Goal: Transaction & Acquisition: Purchase product/service

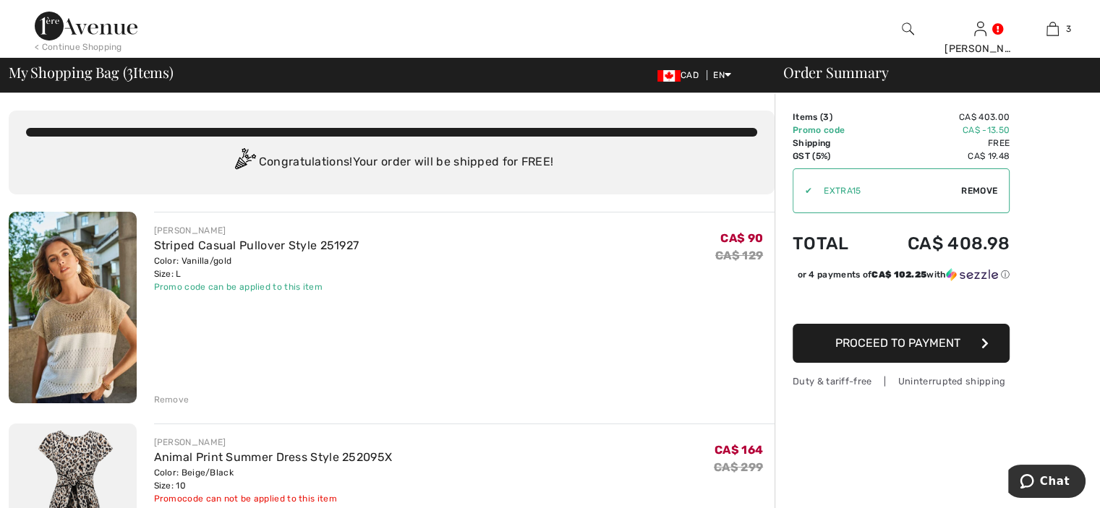
click at [933, 363] on button "Proceed to Payment" at bounding box center [901, 343] width 217 height 39
click at [929, 350] on span "Proceed to Payment" at bounding box center [897, 343] width 125 height 14
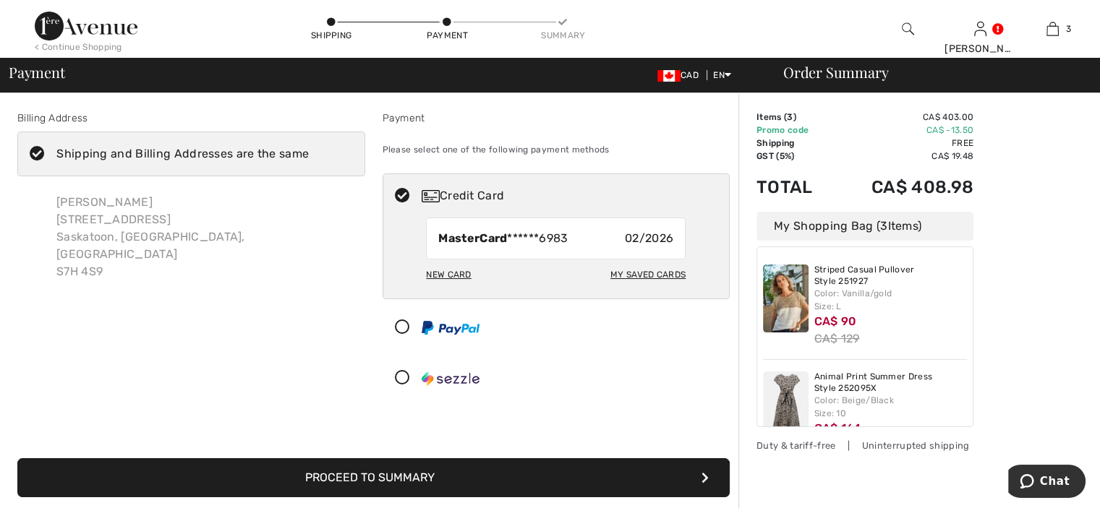
click at [668, 270] on div "My Saved Cards" at bounding box center [647, 275] width 75 height 25
radio input "true"
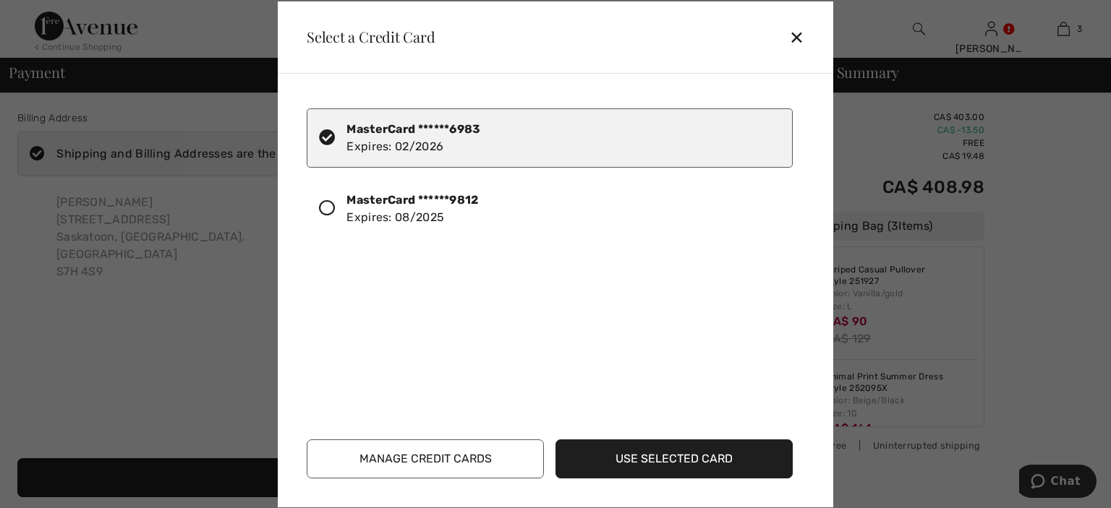
click at [793, 35] on div "✕" at bounding box center [802, 37] width 27 height 30
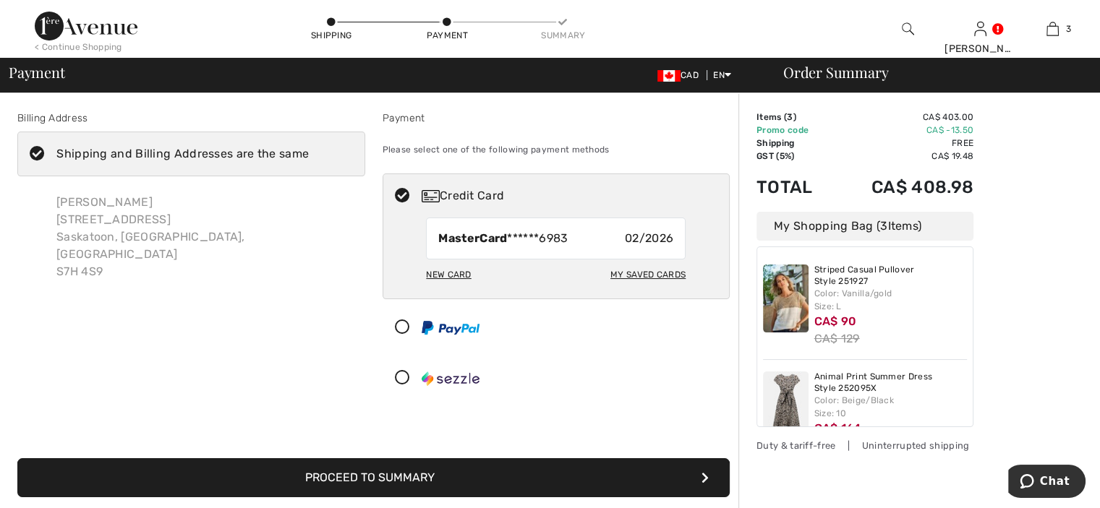
click at [401, 378] on icon at bounding box center [402, 378] width 38 height 15
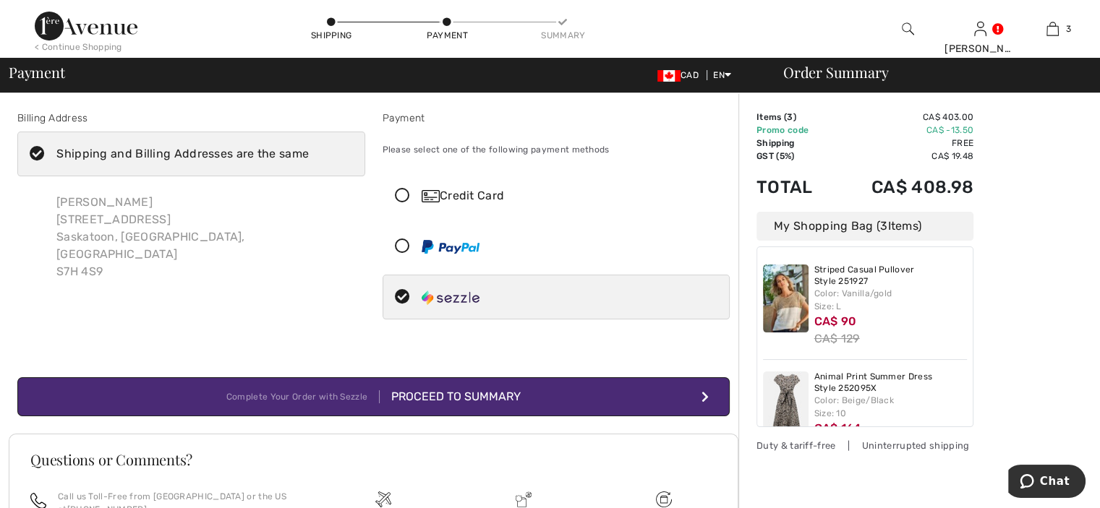
click at [43, 155] on icon at bounding box center [37, 154] width 38 height 15
click at [309, 155] on input "Shipping and Billing Addresses are the same" at bounding box center [313, 153] width 9 height 43
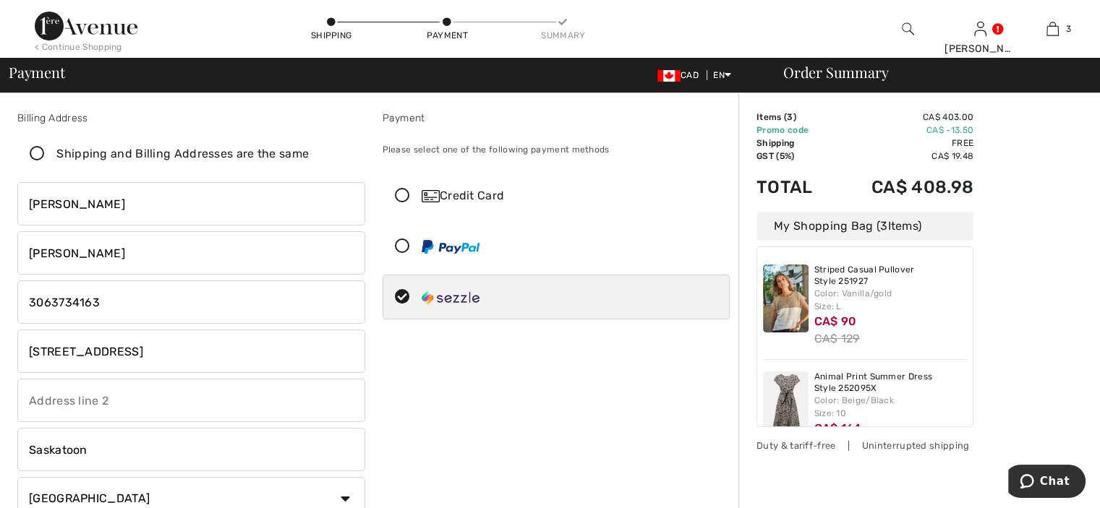
checkbox input "false"
click at [72, 49] on div "< Continue Shopping" at bounding box center [79, 46] width 88 height 13
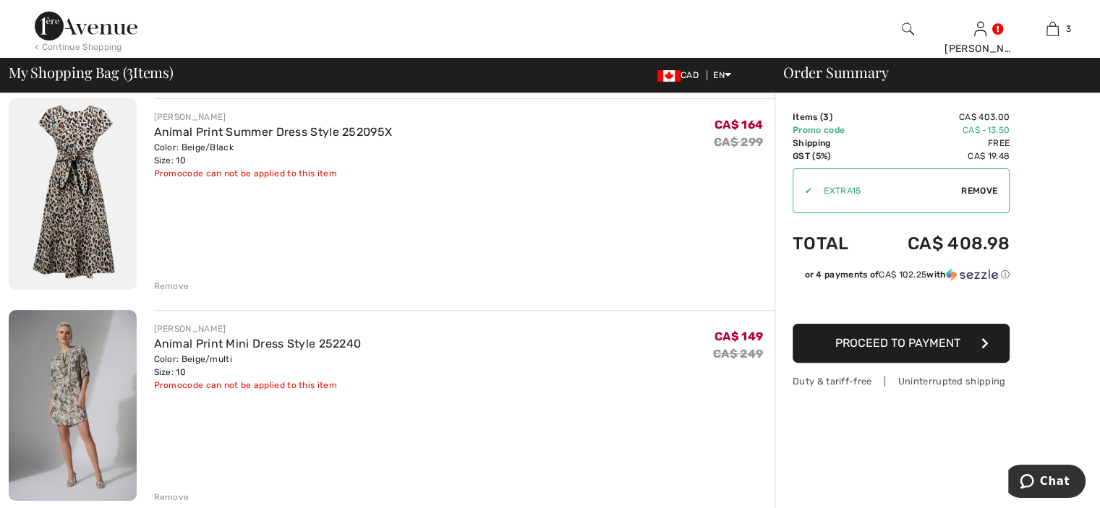
scroll to position [289, 0]
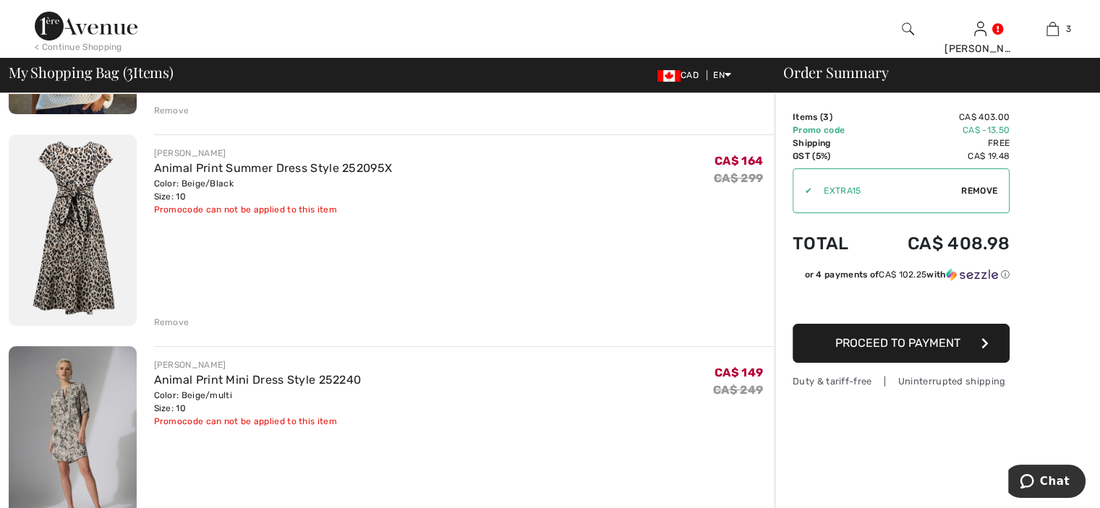
click at [894, 339] on span "Proceed to Payment" at bounding box center [897, 343] width 125 height 14
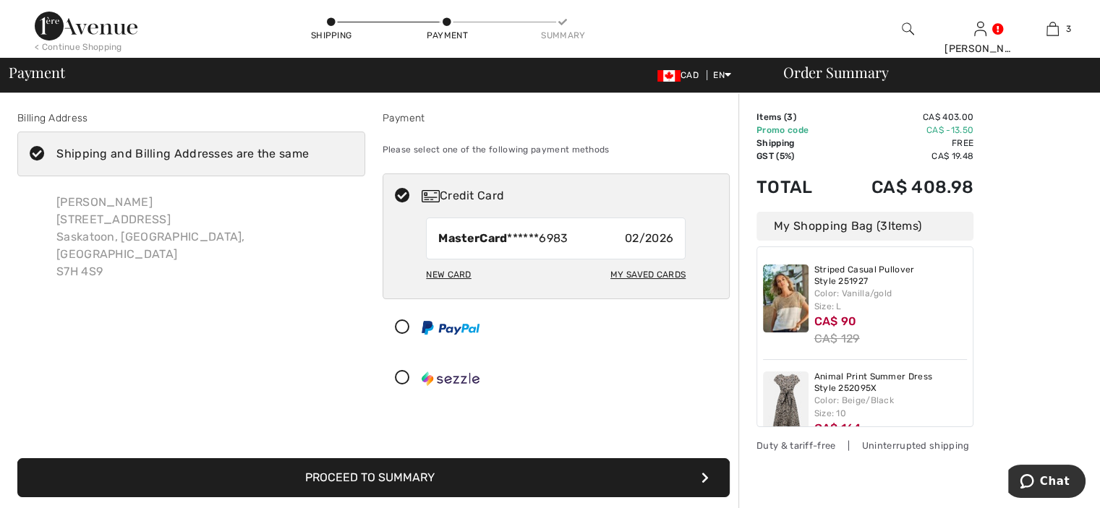
click at [36, 148] on icon at bounding box center [37, 154] width 38 height 15
click at [309, 148] on input "Shipping and Billing Addresses are the same" at bounding box center [313, 153] width 9 height 43
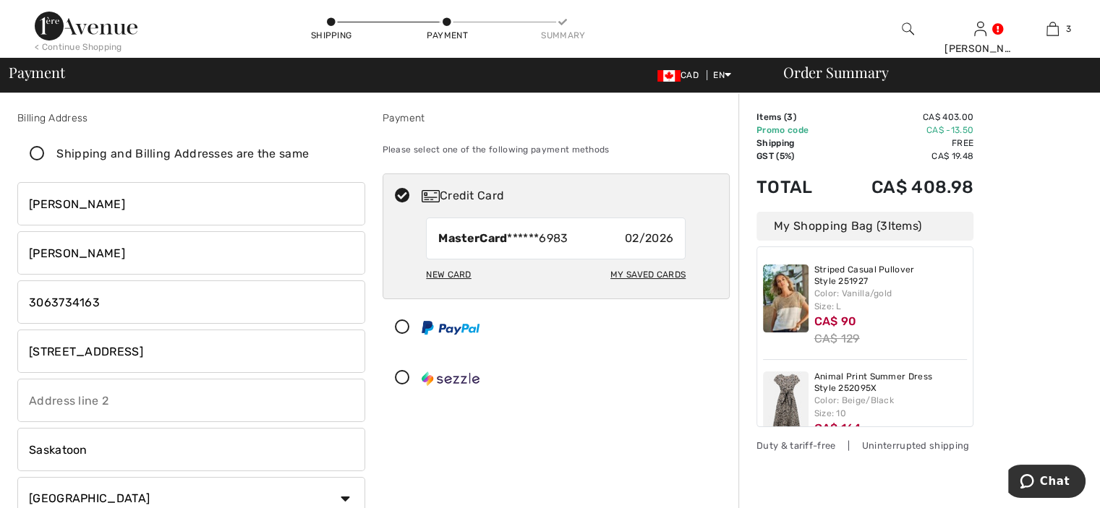
checkbox input "false"
click at [402, 374] on icon at bounding box center [402, 378] width 38 height 15
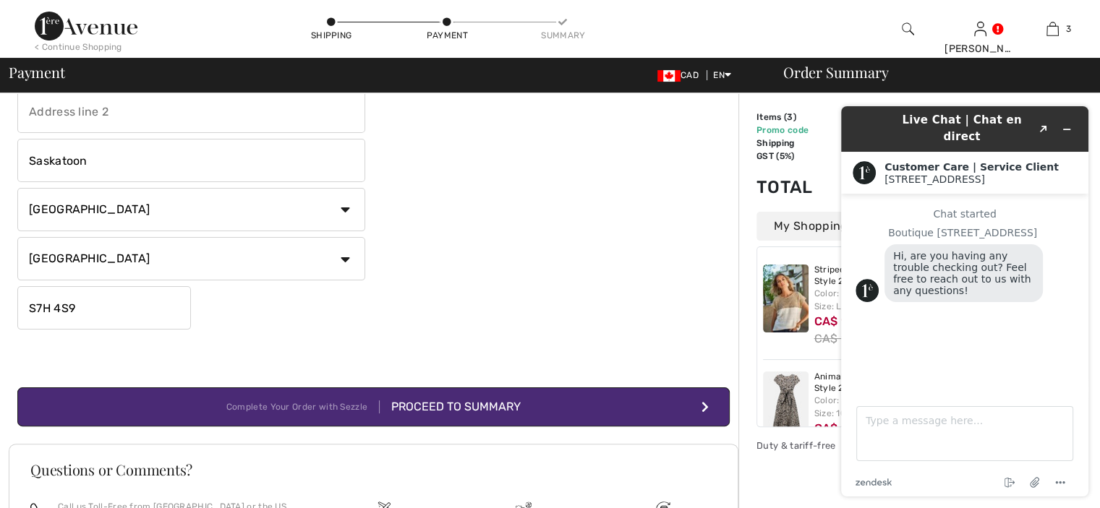
click at [446, 400] on div "Proceed to Summary" at bounding box center [450, 406] width 141 height 17
click at [1074, 121] on button "Minimize widget" at bounding box center [1066, 129] width 23 height 20
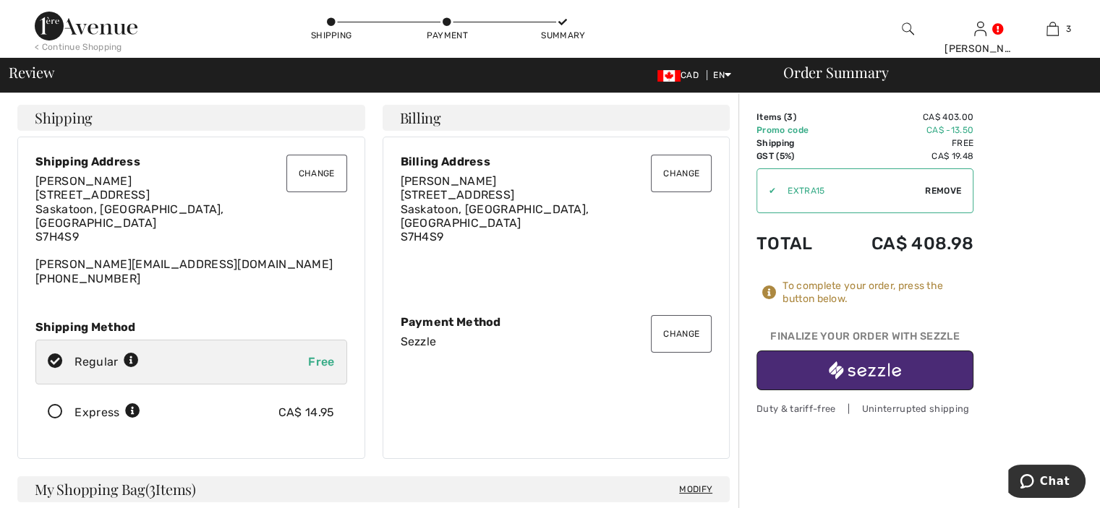
click at [317, 181] on button "Change" at bounding box center [316, 174] width 61 height 38
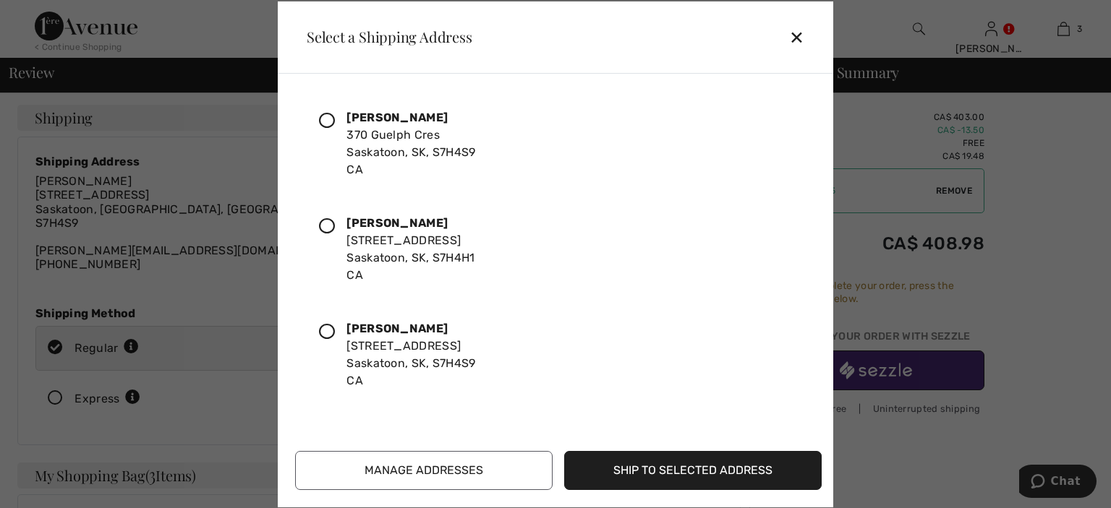
click at [328, 229] on icon at bounding box center [327, 226] width 16 height 16
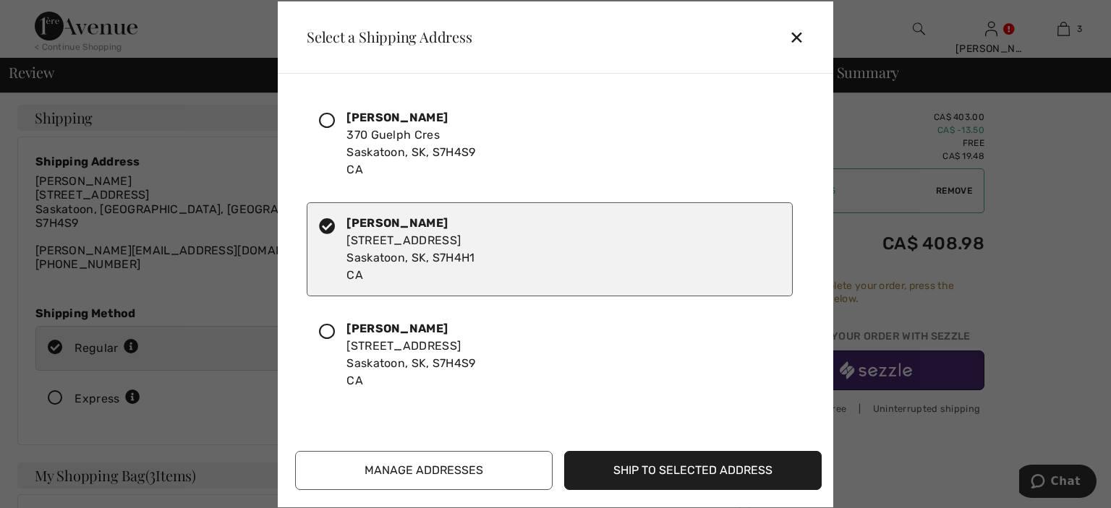
click at [656, 471] on button "Ship to Selected Address" at bounding box center [692, 470] width 257 height 39
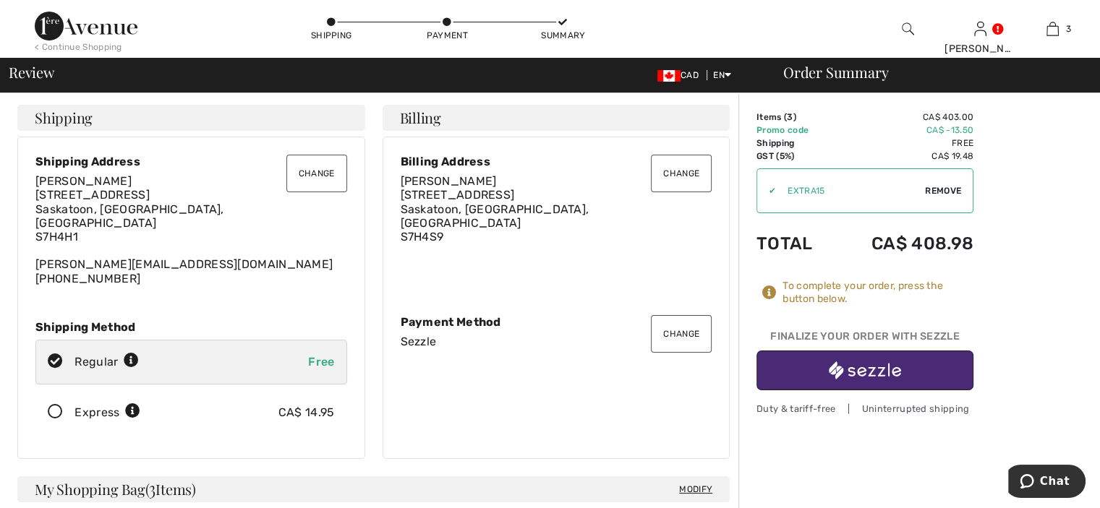
click at [884, 375] on img "button" at bounding box center [865, 371] width 72 height 18
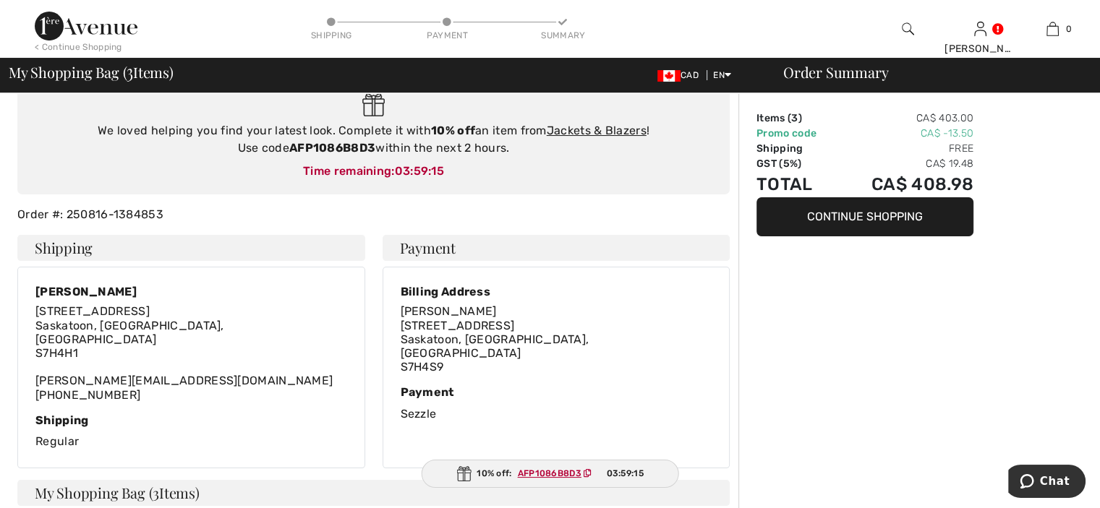
scroll to position [145, 0]
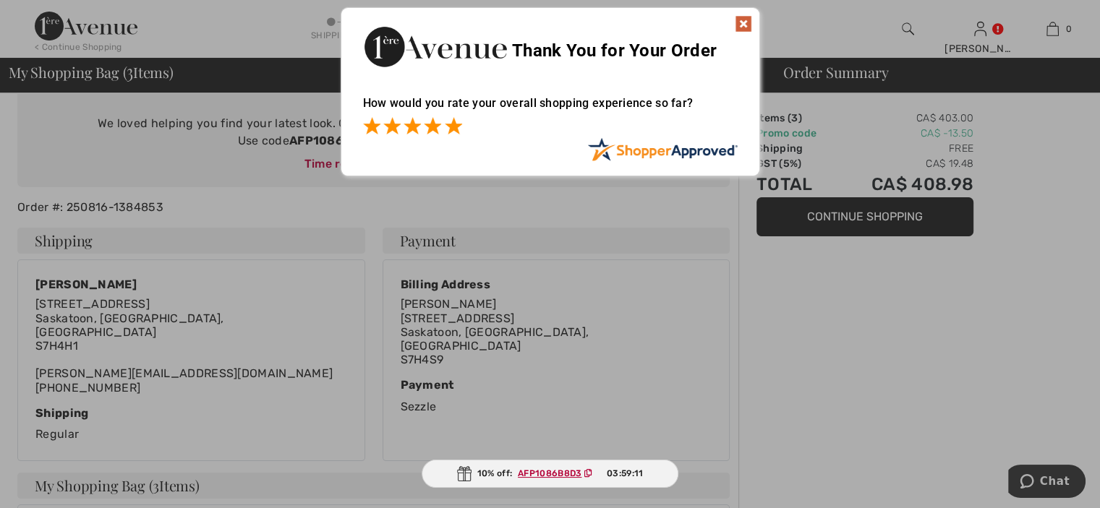
click at [453, 127] on span at bounding box center [453, 125] width 17 height 17
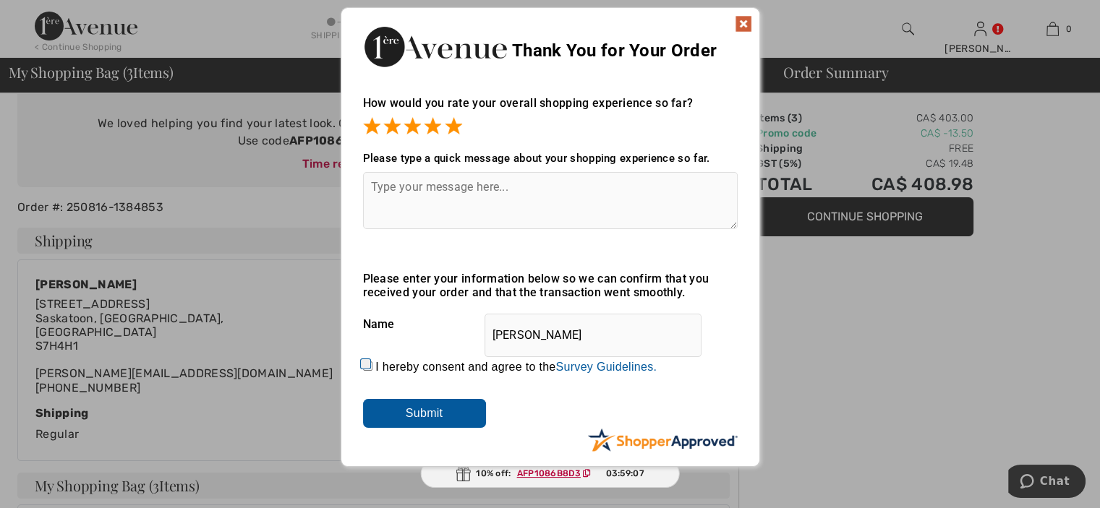
click at [389, 182] on textarea at bounding box center [550, 200] width 375 height 57
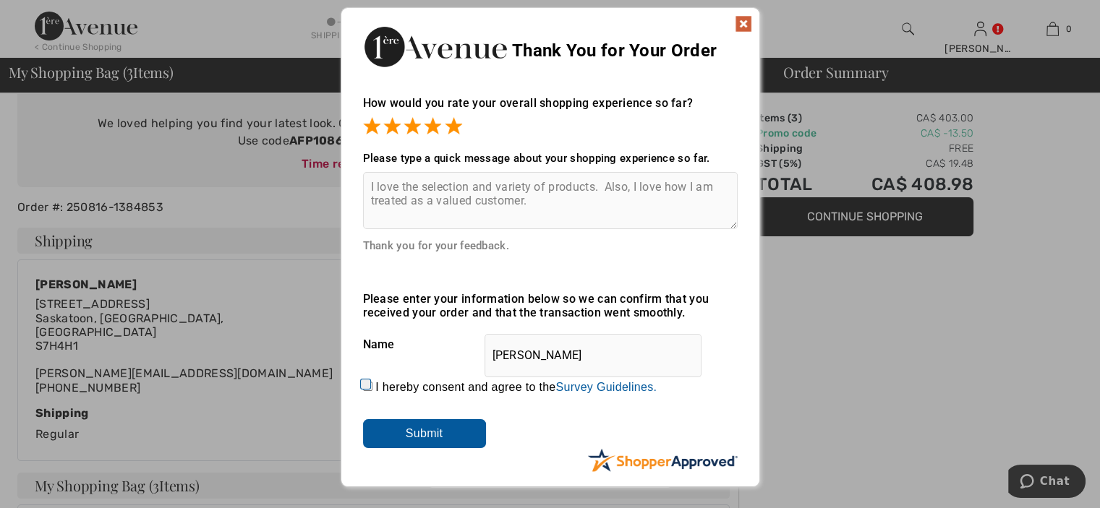
type textarea "I love the selection and variety of products. Also, I love how I am treated as …"
click at [367, 388] on input "I hereby consent and agree to the By submitting a review, you grant permission …" at bounding box center [367, 386] width 9 height 9
checkbox input "true"
click at [435, 439] on input "Submit" at bounding box center [424, 433] width 123 height 29
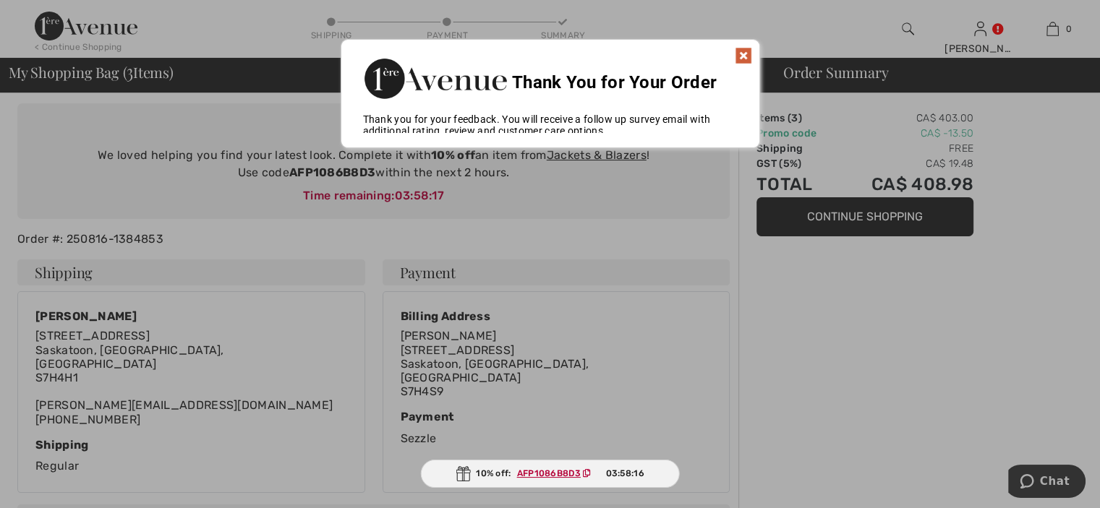
scroll to position [43, 0]
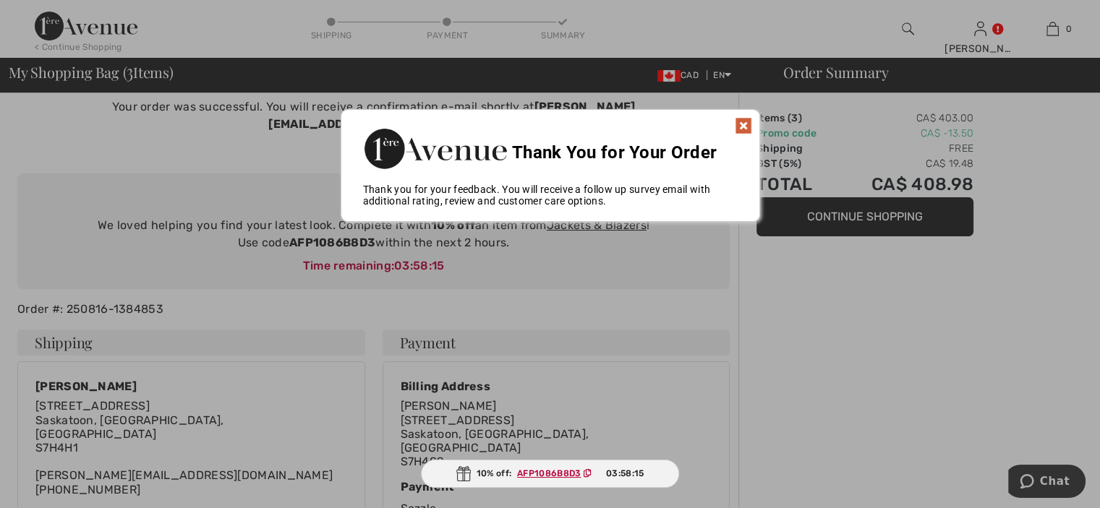
click at [740, 126] on img at bounding box center [743, 125] width 17 height 17
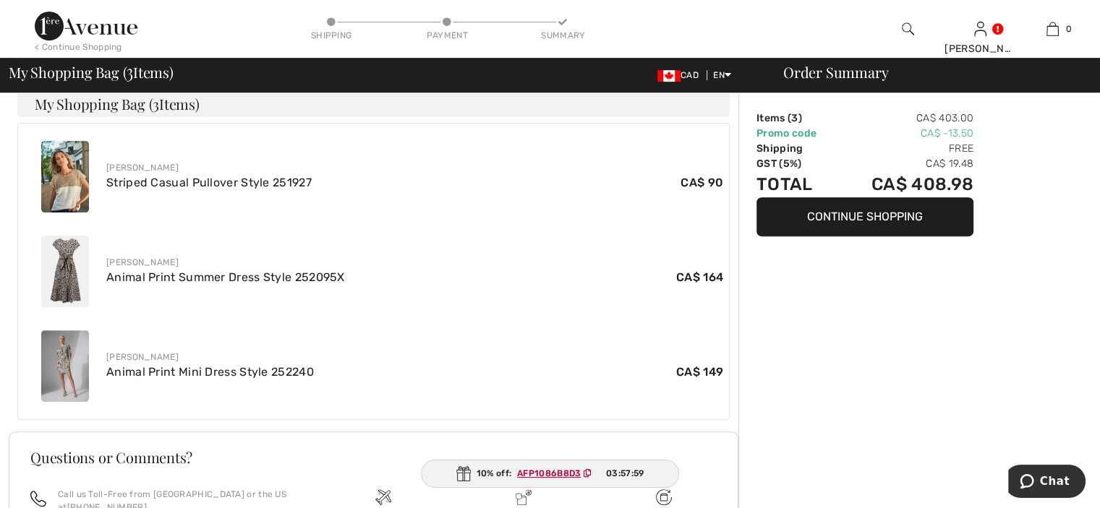
scroll to position [657, 0]
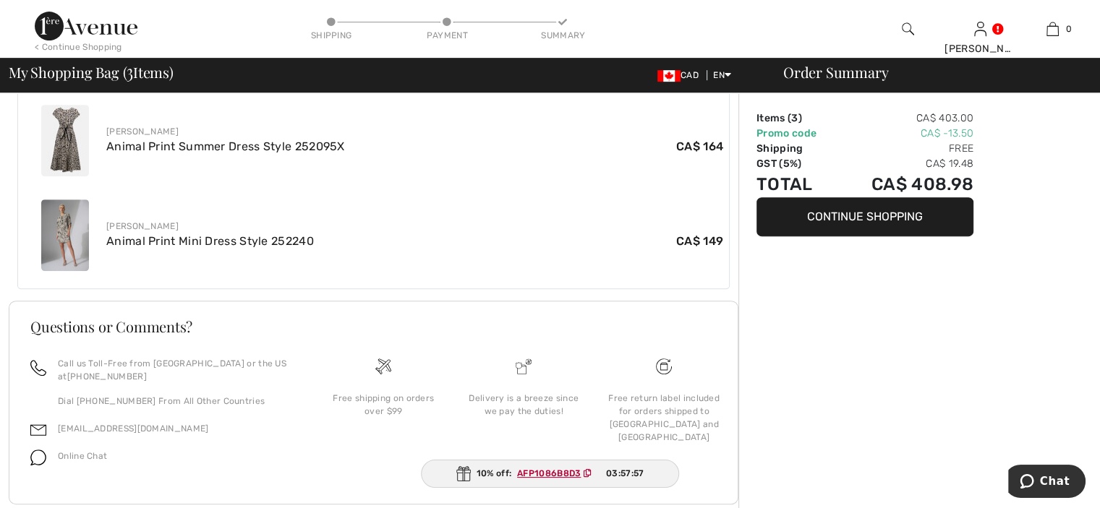
click at [891, 225] on button "Continue Shopping" at bounding box center [864, 216] width 217 height 39
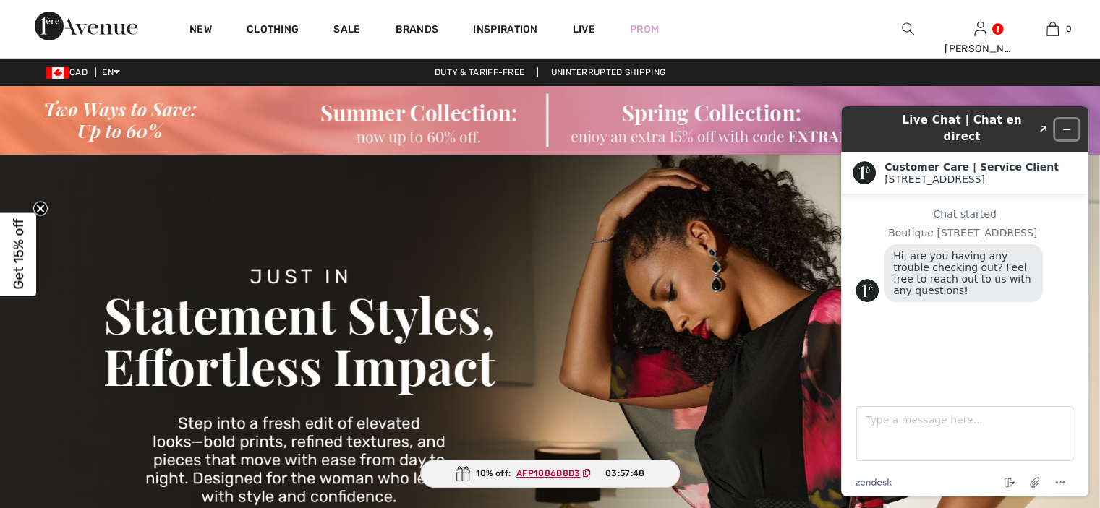
click at [1068, 124] on icon "Minimize widget" at bounding box center [1067, 129] width 10 height 10
